Goal: Task Accomplishment & Management: Use online tool/utility

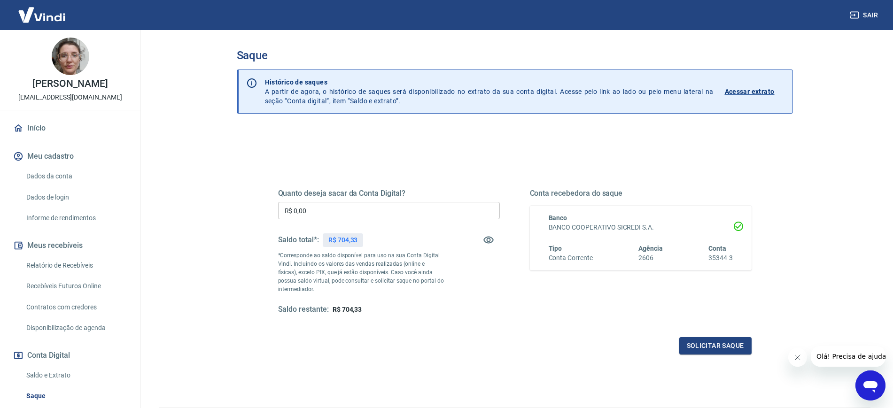
click at [365, 198] on div "Quanto deseja sacar da Conta Digital? R$ 0,00 ​ Saldo total*: R$ 704,33 *Corres…" at bounding box center [389, 252] width 222 height 126
click at [369, 204] on input "R$ 0,00" at bounding box center [389, 210] width 222 height 17
type input "R$ 700,00"
click at [709, 326] on div "Quanto deseja sacar da Conta Digital? R$ 700,00 ​ Saldo total*: R$ 704,33 *Corr…" at bounding box center [515, 260] width 474 height 188
click at [712, 326] on button "Solicitar saque" at bounding box center [716, 345] width 72 height 17
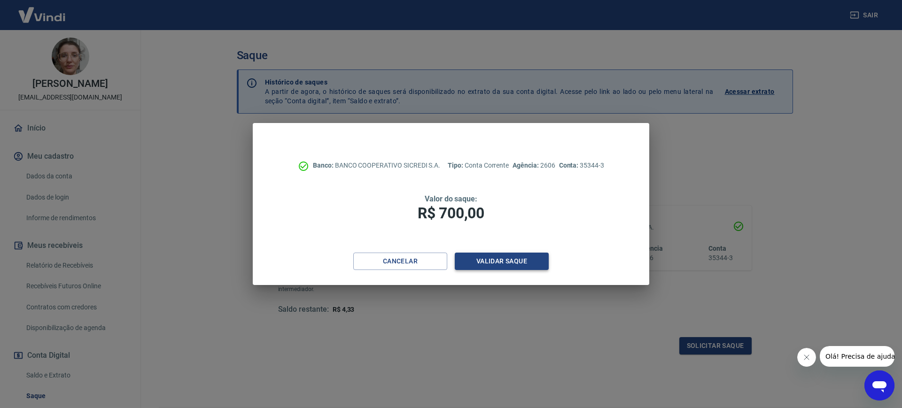
click at [500, 254] on button "Validar saque" at bounding box center [502, 261] width 94 height 17
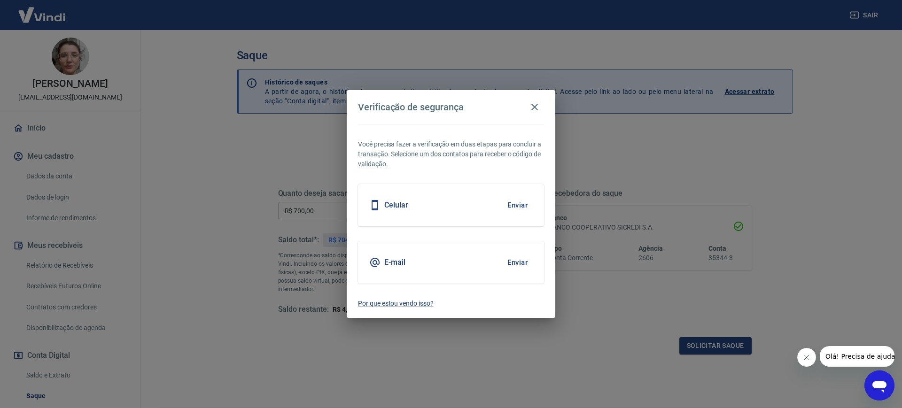
drag, startPoint x: 430, startPoint y: 268, endPoint x: 497, endPoint y: 263, distance: 66.9
click at [430, 268] on div "E-mail Enviar" at bounding box center [451, 263] width 186 height 42
click at [510, 262] on button "Enviar" at bounding box center [517, 263] width 31 height 20
